Goal: Task Accomplishment & Management: Use online tool/utility

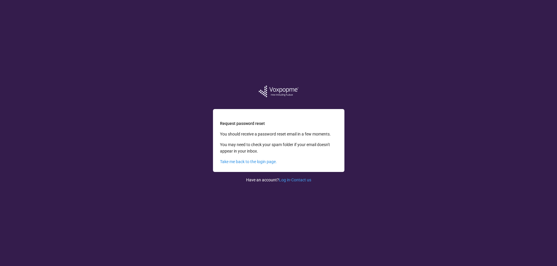
click at [254, 212] on div "Request password reset You should receive a password reset email in a few momen…" at bounding box center [278, 133] width 117 height 266
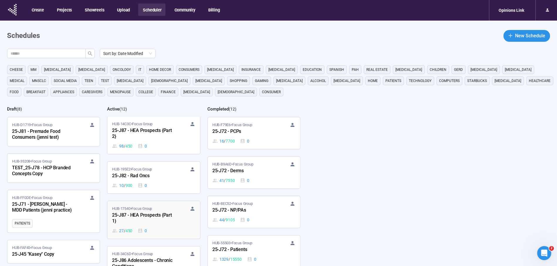
scroll to position [150, 0]
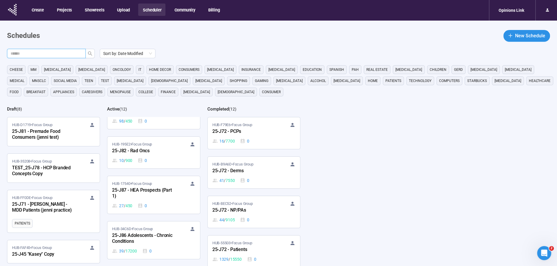
click at [70, 55] on input "text" at bounding box center [44, 53] width 67 height 6
type input "***"
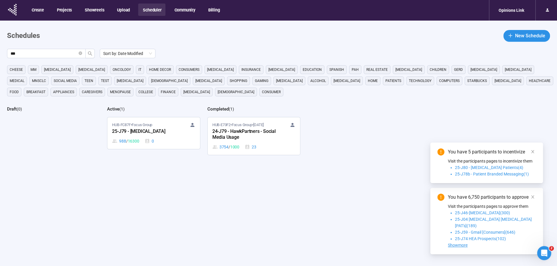
click at [141, 133] on div "25-J79 - [MEDICAL_DATA]" at bounding box center [144, 132] width 65 height 8
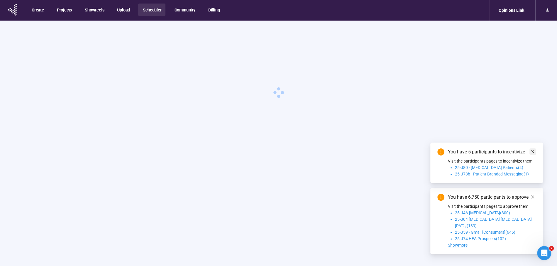
click at [533, 153] on icon "close" at bounding box center [533, 151] width 4 height 4
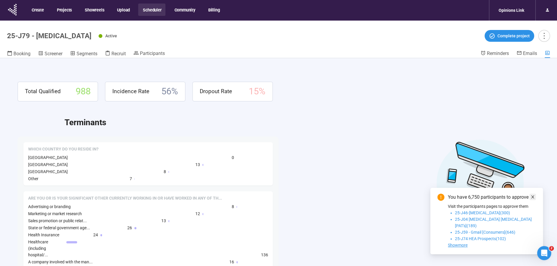
click at [534, 199] on icon "close" at bounding box center [533, 197] width 4 height 4
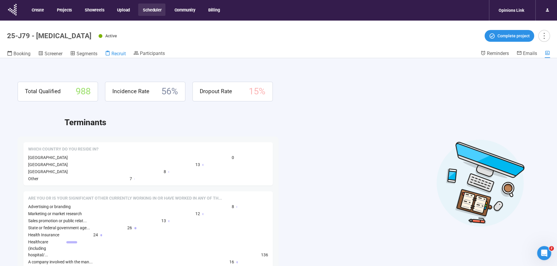
click at [119, 55] on span "Recruit" at bounding box center [119, 54] width 14 height 6
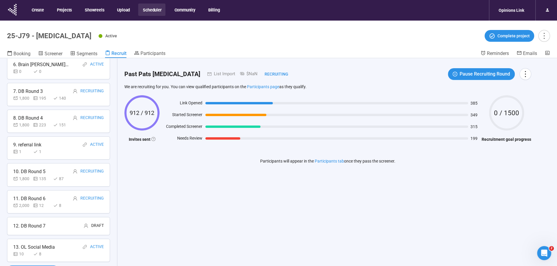
scroll to position [21, 0]
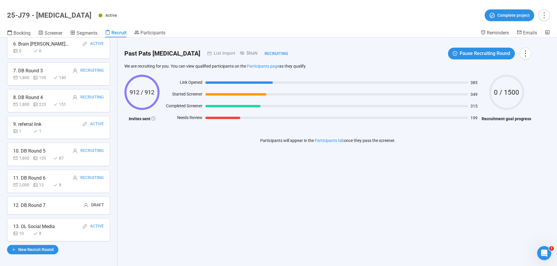
click at [44, 201] on div "12. DB Round 7" at bounding box center [29, 204] width 32 height 7
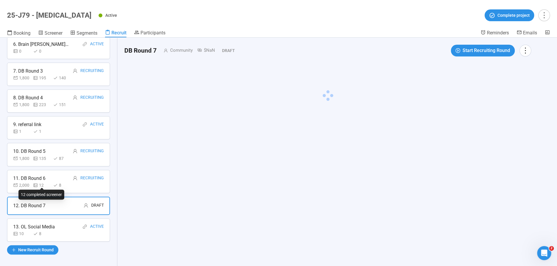
click at [43, 182] on div "12" at bounding box center [42, 185] width 18 height 6
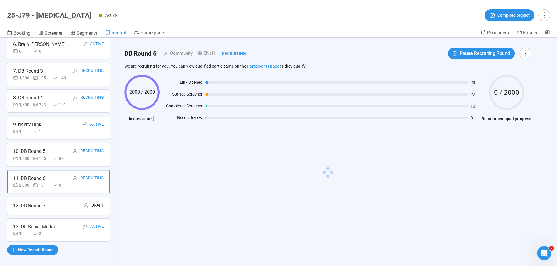
click at [52, 203] on div "12. DB Round 7 Draft" at bounding box center [58, 205] width 91 height 7
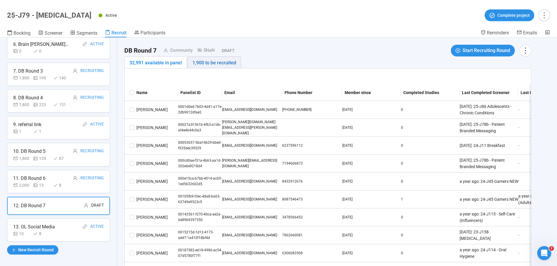
click at [197, 62] on div "1,900 to be recruited" at bounding box center [214, 62] width 44 height 7
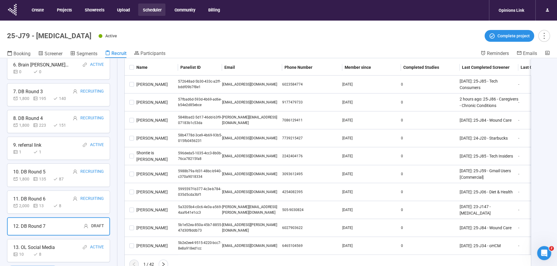
scroll to position [0, 0]
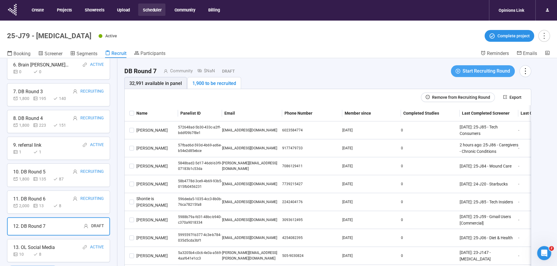
click at [481, 71] on span "Start Recruiting Round" at bounding box center [487, 70] width 48 height 7
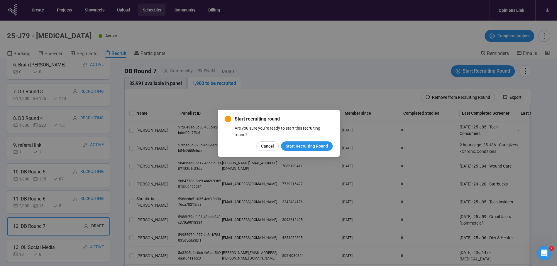
click at [310, 149] on button "Start Recruiting Round" at bounding box center [307, 145] width 52 height 9
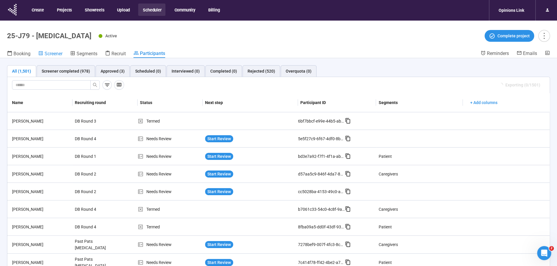
click at [58, 55] on span "Screener" at bounding box center [54, 54] width 18 height 6
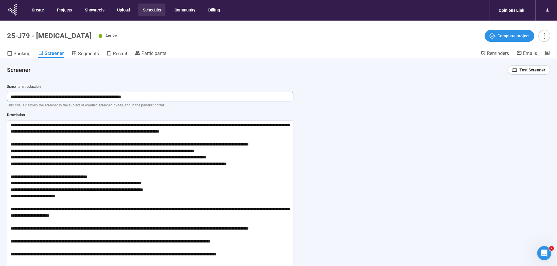
drag, startPoint x: 9, startPoint y: 98, endPoint x: 173, endPoint y: 95, distance: 163.8
click at [173, 95] on input "**********" at bounding box center [150, 96] width 286 height 9
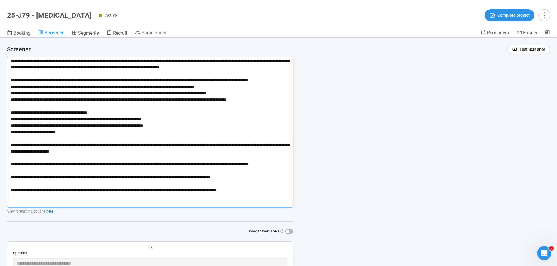
scroll to position [110, 0]
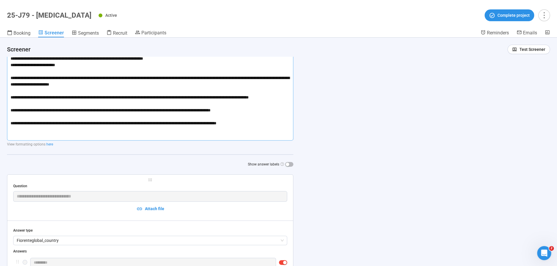
drag, startPoint x: 10, startPoint y: 123, endPoint x: 271, endPoint y: 137, distance: 261.6
click at [271, 137] on textarea at bounding box center [150, 64] width 286 height 151
click at [378, 56] on div "**********" at bounding box center [278, 152] width 557 height 228
